Goal: Task Accomplishment & Management: Use online tool/utility

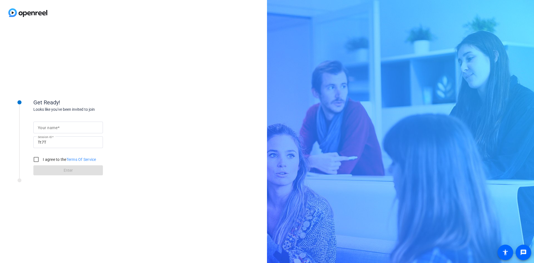
click at [49, 129] on mat-label "Your name" at bounding box center [48, 128] width 20 height 4
click at [49, 129] on input "Your name" at bounding box center [68, 127] width 61 height 7
click at [54, 127] on input "Your name" at bounding box center [68, 127] width 61 height 7
paste input "[PERSON_NAME], Founder & CEO of Mount Ararat Financial Services, CPWA®, CFP®, P…"
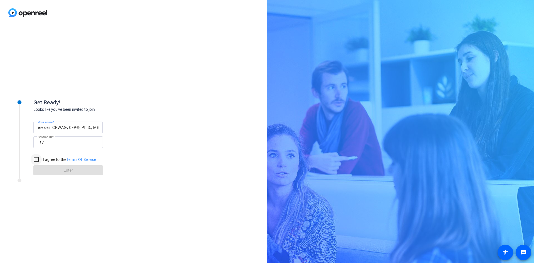
type input "[PERSON_NAME], Founder & CEO of Mount Ararat Financial Services, CPWA®, CFP®, P…"
click at [35, 160] on input "I agree to the Terms Of Service" at bounding box center [36, 159] width 11 height 11
checkbox input "true"
click at [53, 171] on span at bounding box center [68, 170] width 70 height 13
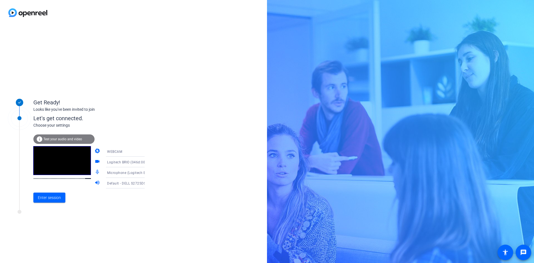
click at [62, 139] on span "Test your audio and video" at bounding box center [62, 139] width 39 height 4
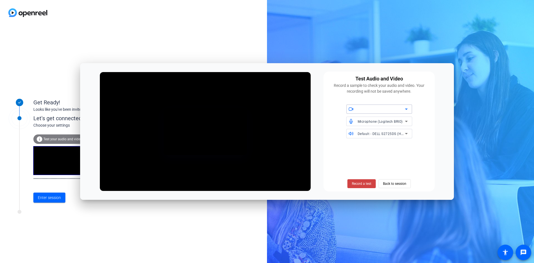
click at [366, 109] on div at bounding box center [381, 109] width 47 height 7
click at [361, 122] on span "Logitech BRIO (046d:085e)" at bounding box center [372, 120] width 42 height 7
click at [373, 135] on span "Default - DELL S2725DS (HD Audio Driver for Display Audio)" at bounding box center [406, 133] width 97 height 4
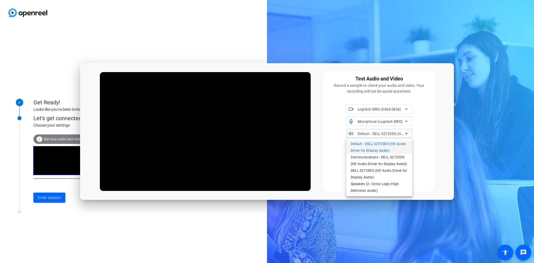
click at [367, 148] on span "Default - DELL S2725DS (HD Audio Driver for Display Audio)" at bounding box center [379, 147] width 57 height 13
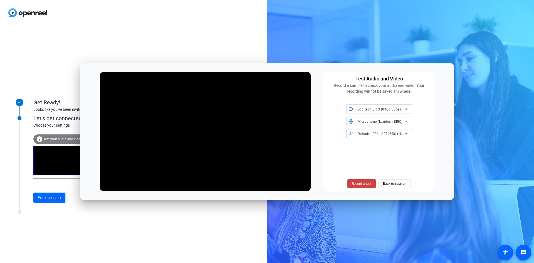
click at [375, 134] on span "Default - DELL S2725DS (HD Audio Driver for Display Audio)" at bounding box center [406, 133] width 97 height 4
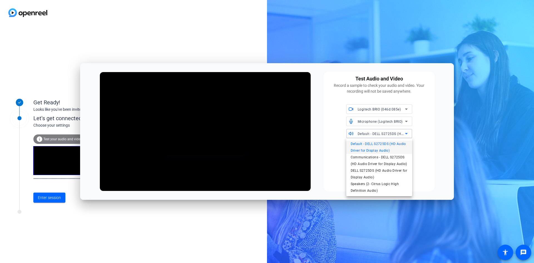
click at [375, 134] on div at bounding box center [267, 131] width 534 height 263
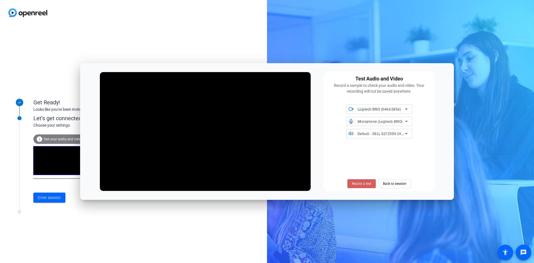
click at [361, 182] on span "Record a test" at bounding box center [361, 183] width 19 height 5
click at [362, 181] on span "Stop Testing (4s)" at bounding box center [361, 183] width 25 height 5
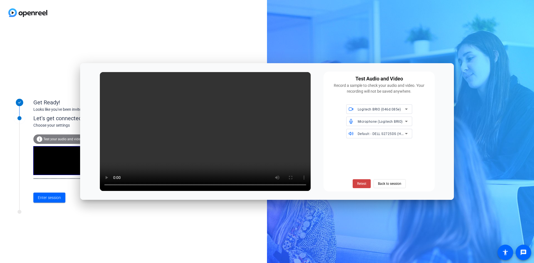
click at [125, 166] on video at bounding box center [205, 131] width 211 height 119
click at [389, 181] on span "Back to session" at bounding box center [389, 183] width 23 height 11
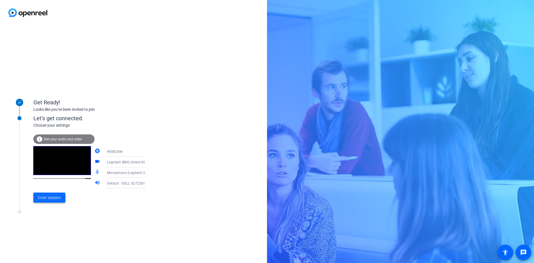
click at [55, 198] on span "Enter session" at bounding box center [49, 198] width 23 height 6
